Goal: Check status: Check status

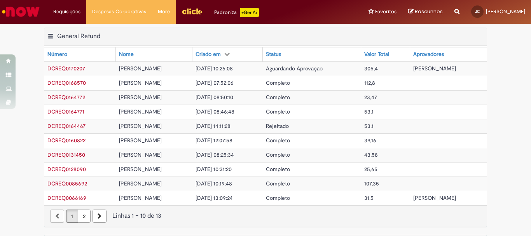
scroll to position [200, 0]
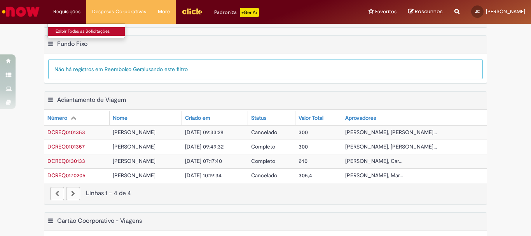
click at [67, 30] on link "Exibir Todas as Solicitações" at bounding box center [91, 31] width 86 height 9
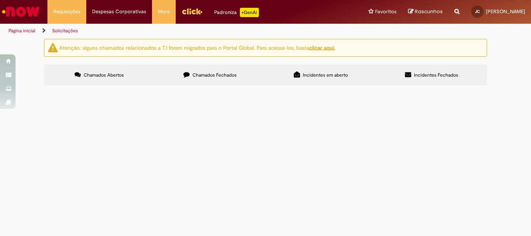
click at [237, 75] on label "Chamados Fechados" at bounding box center [210, 75] width 111 height 21
click at [0, 0] on span "Lançamento de Eventos na Folha de Pagamento" at bounding box center [0, 0] width 0 height 0
click at [0, 0] on span "Bom dia! No caso da Paula, trata-se apenas de reembolso de despesas médicas, me…" at bounding box center [0, 0] width 0 height 0
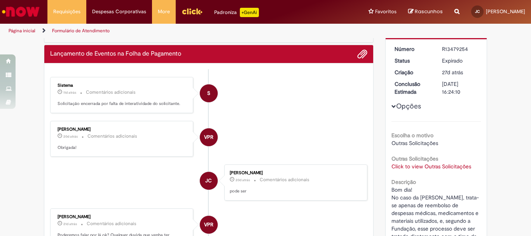
scroll to position [117, 0]
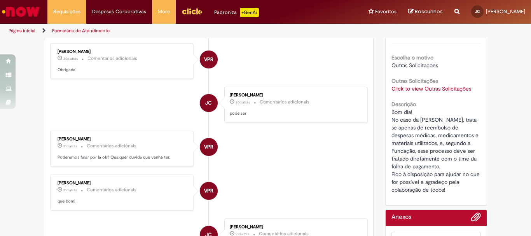
drag, startPoint x: 54, startPoint y: 182, endPoint x: 94, endPoint y: 182, distance: 39.7
click at [100, 181] on div "Vanessa Paiva Ribeiro" at bounding box center [123, 183] width 130 height 5
copy div "Vanessa Paiva Ribeiro"
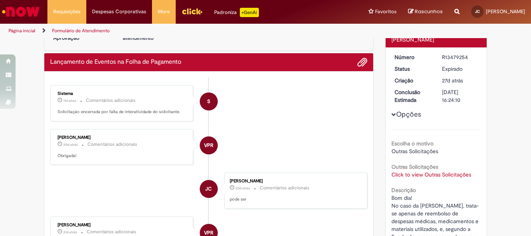
scroll to position [101, 0]
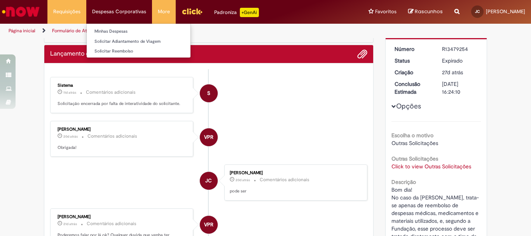
click at [139, 9] on li "Despesas Corporativas Minhas Despesas Solicitar Adiantamento de Viagem Solicita…" at bounding box center [119, 11] width 66 height 23
click at [124, 28] on link "Minhas Despesas" at bounding box center [139, 31] width 104 height 9
